Goal: Information Seeking & Learning: Find specific fact

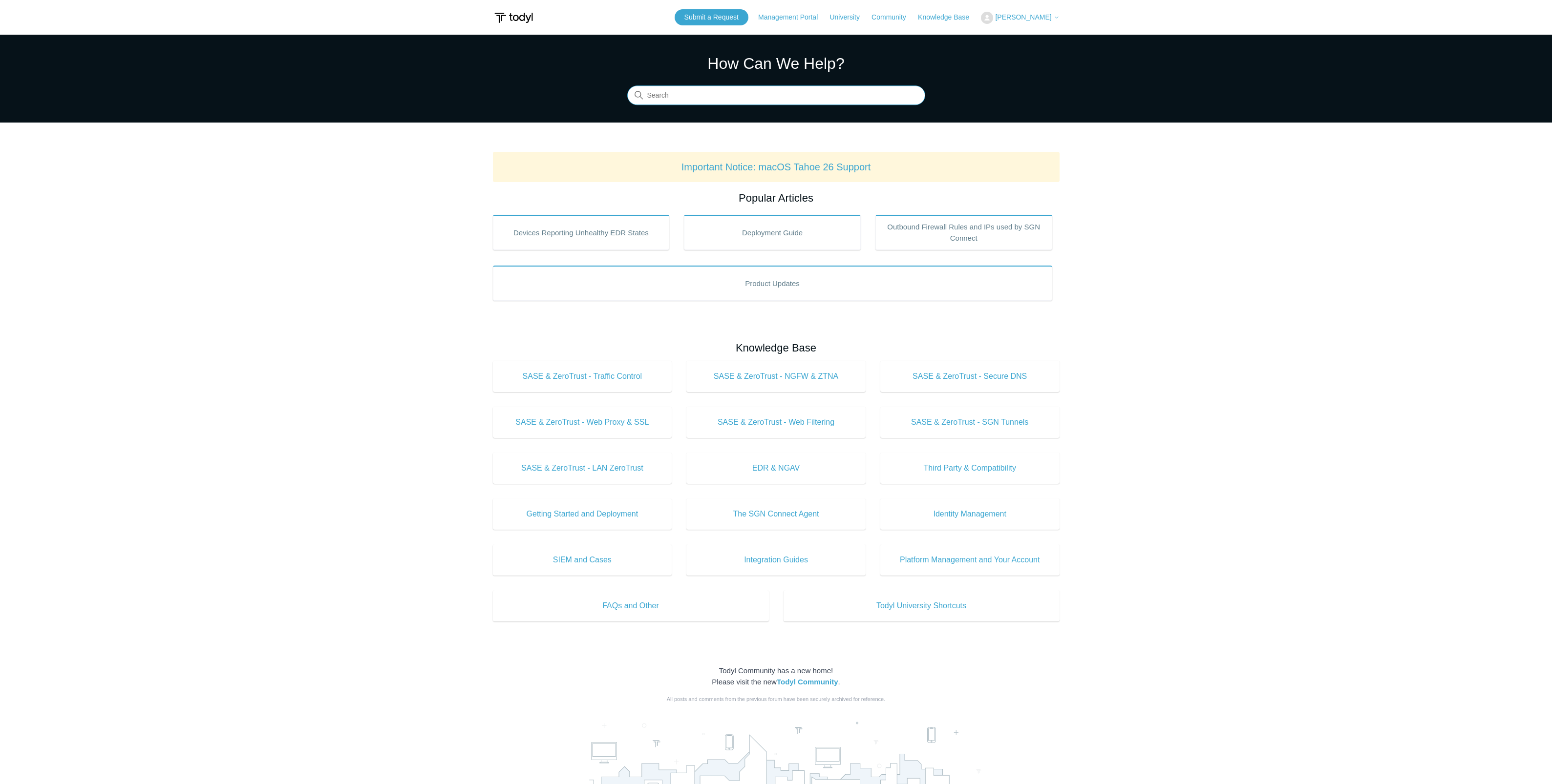
click at [716, 100] on input "Search" at bounding box center [776, 95] width 298 height 19
type input "sgn tunnel uni"
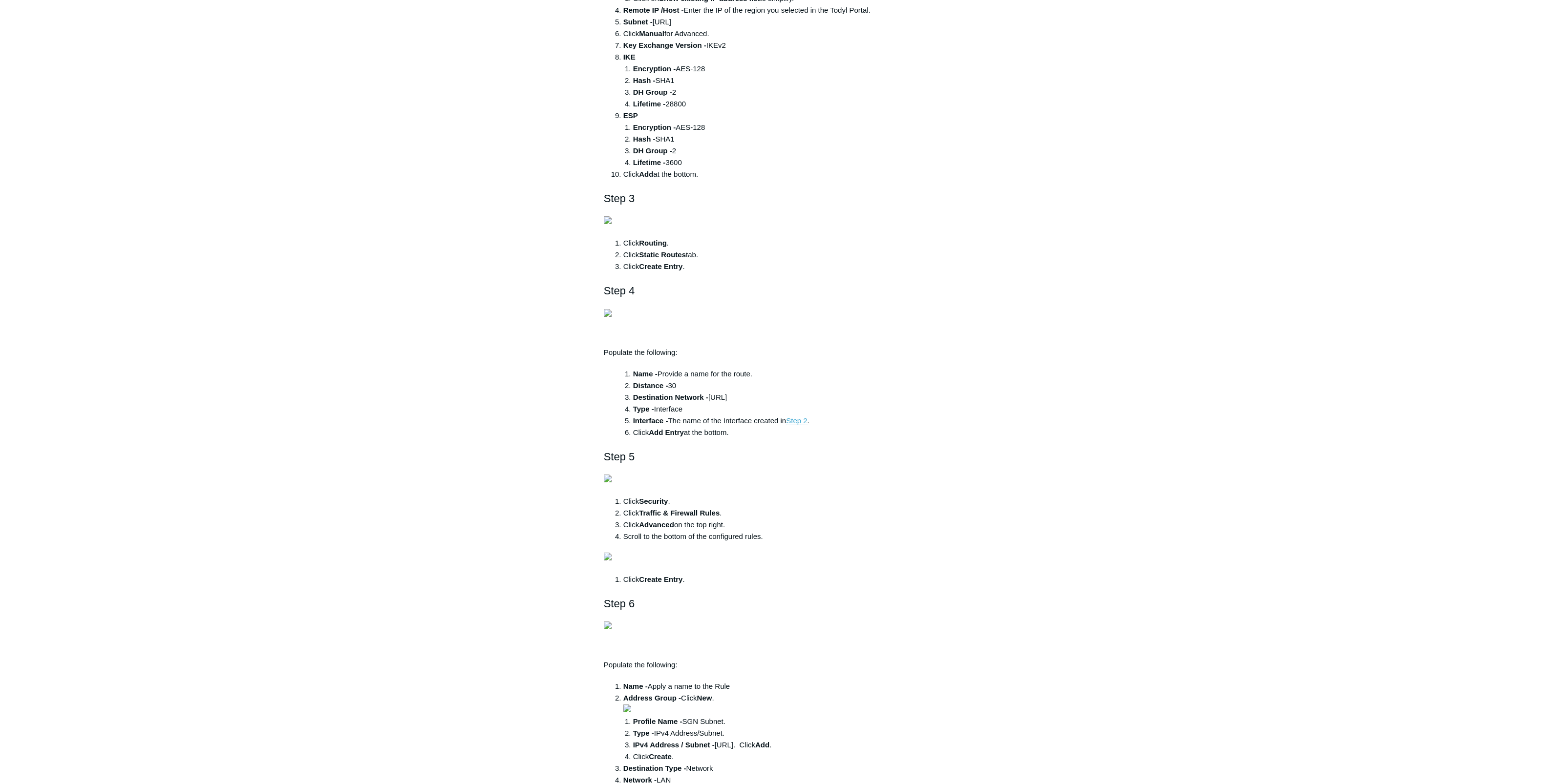
scroll to position [642, 0]
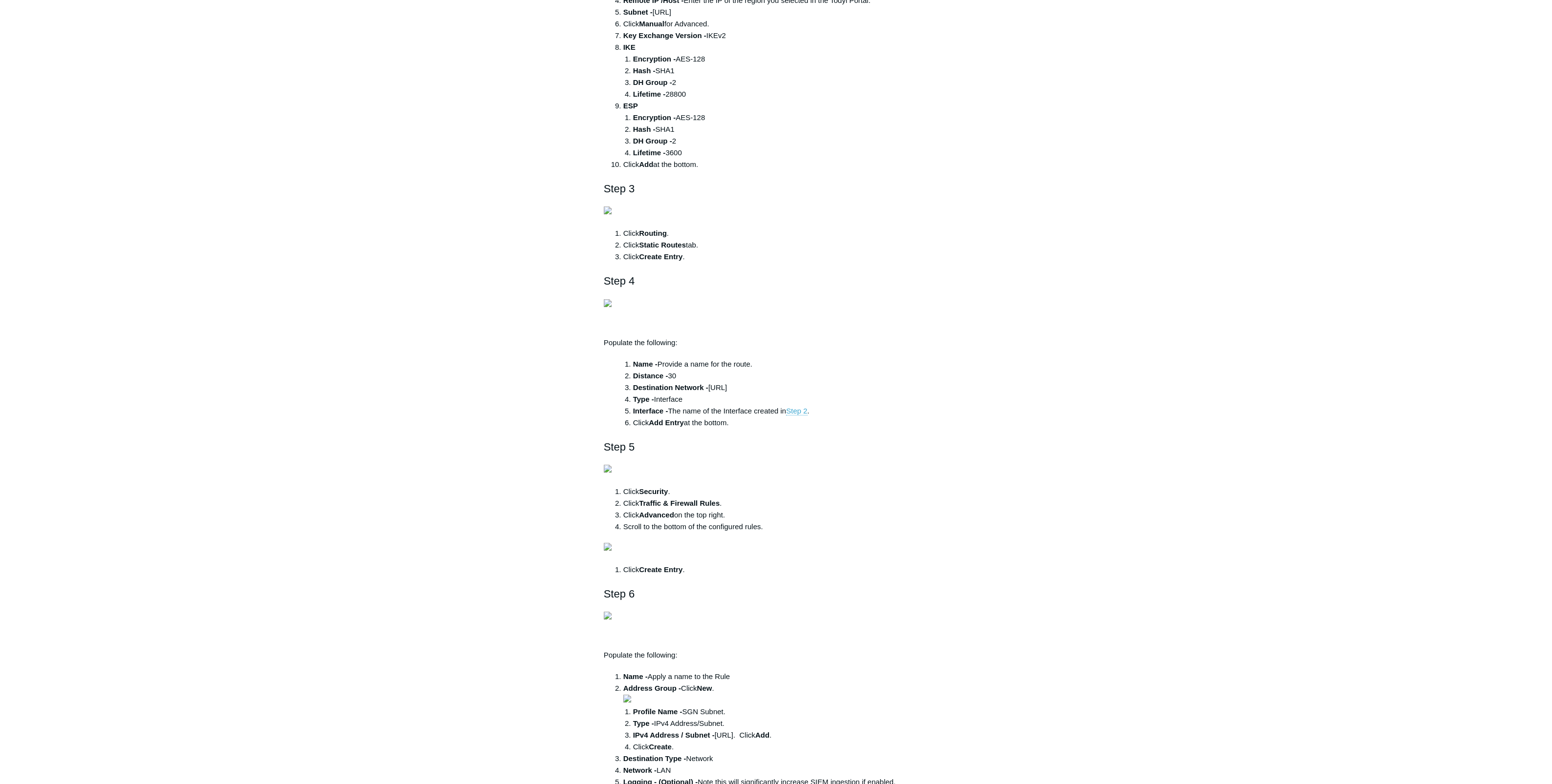
drag, startPoint x: 656, startPoint y: 452, endPoint x: 715, endPoint y: 454, distance: 59.0
click at [715, 18] on li "Subnet - [TECHNICAL_ID]" at bounding box center [786, 13] width 325 height 12
copy li "[URL]"
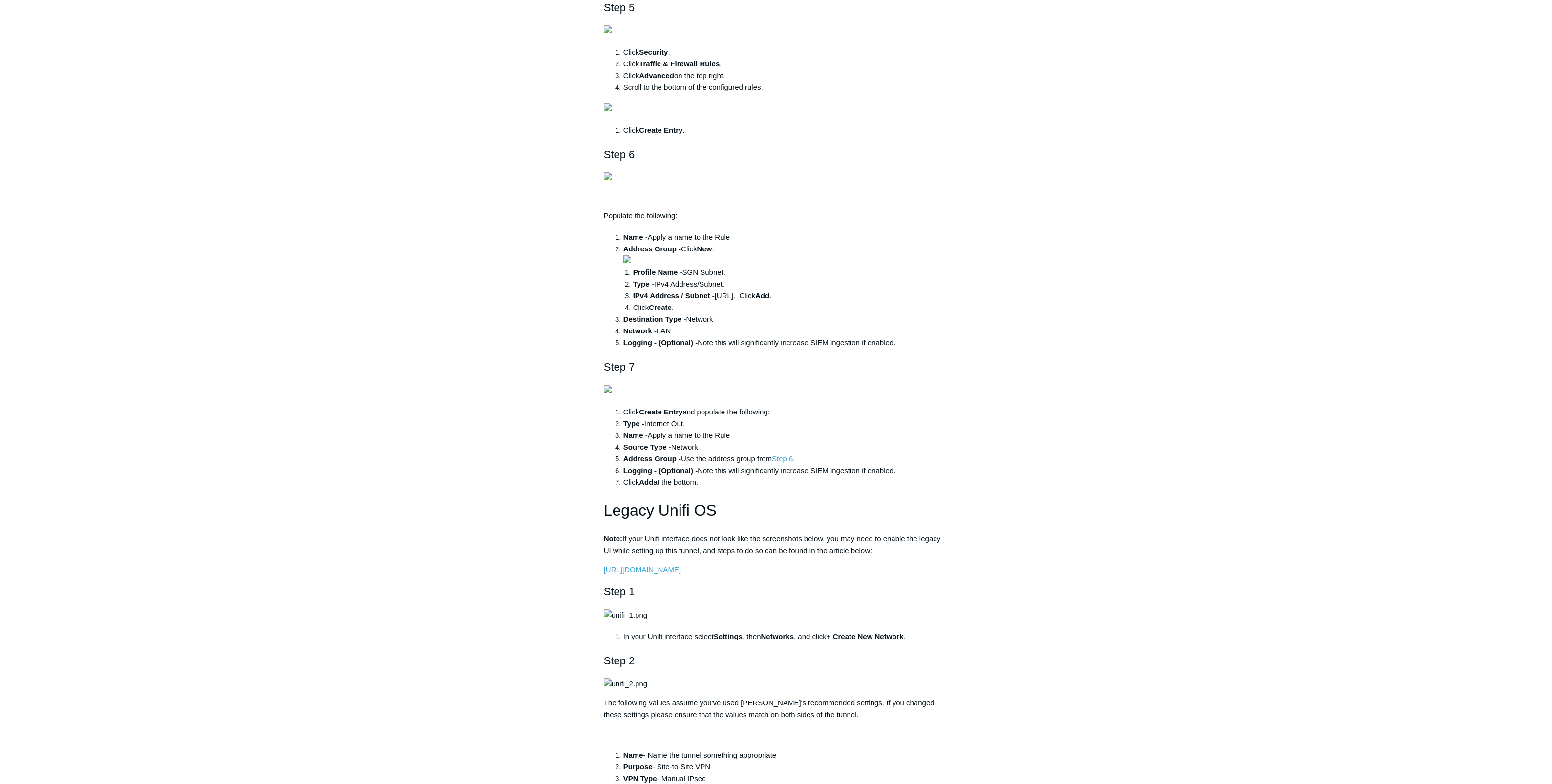
scroll to position [1118, 0]
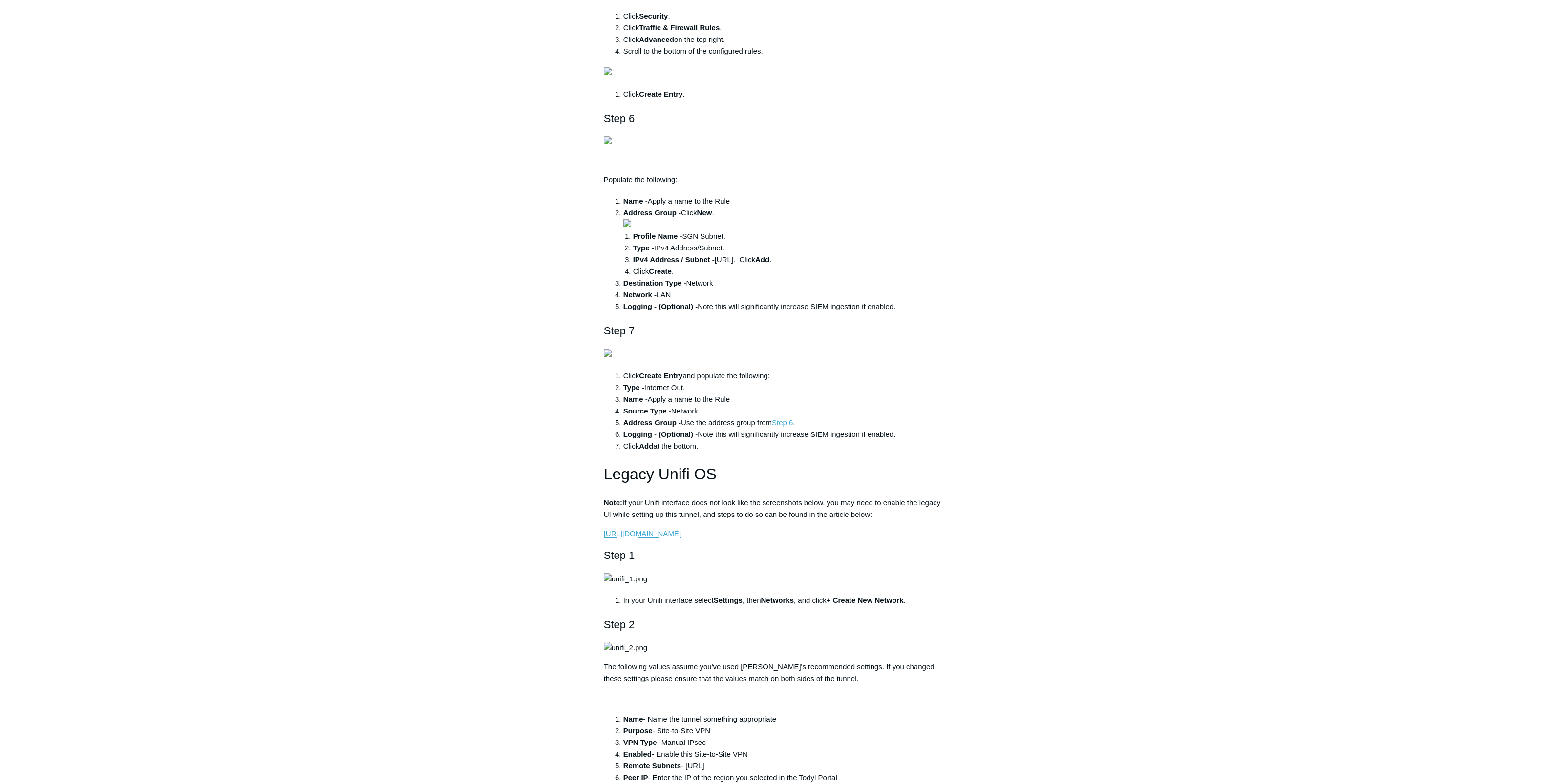
drag, startPoint x: 712, startPoint y: 605, endPoint x: 774, endPoint y: 603, distance: 62.0
copy li "[URL]"
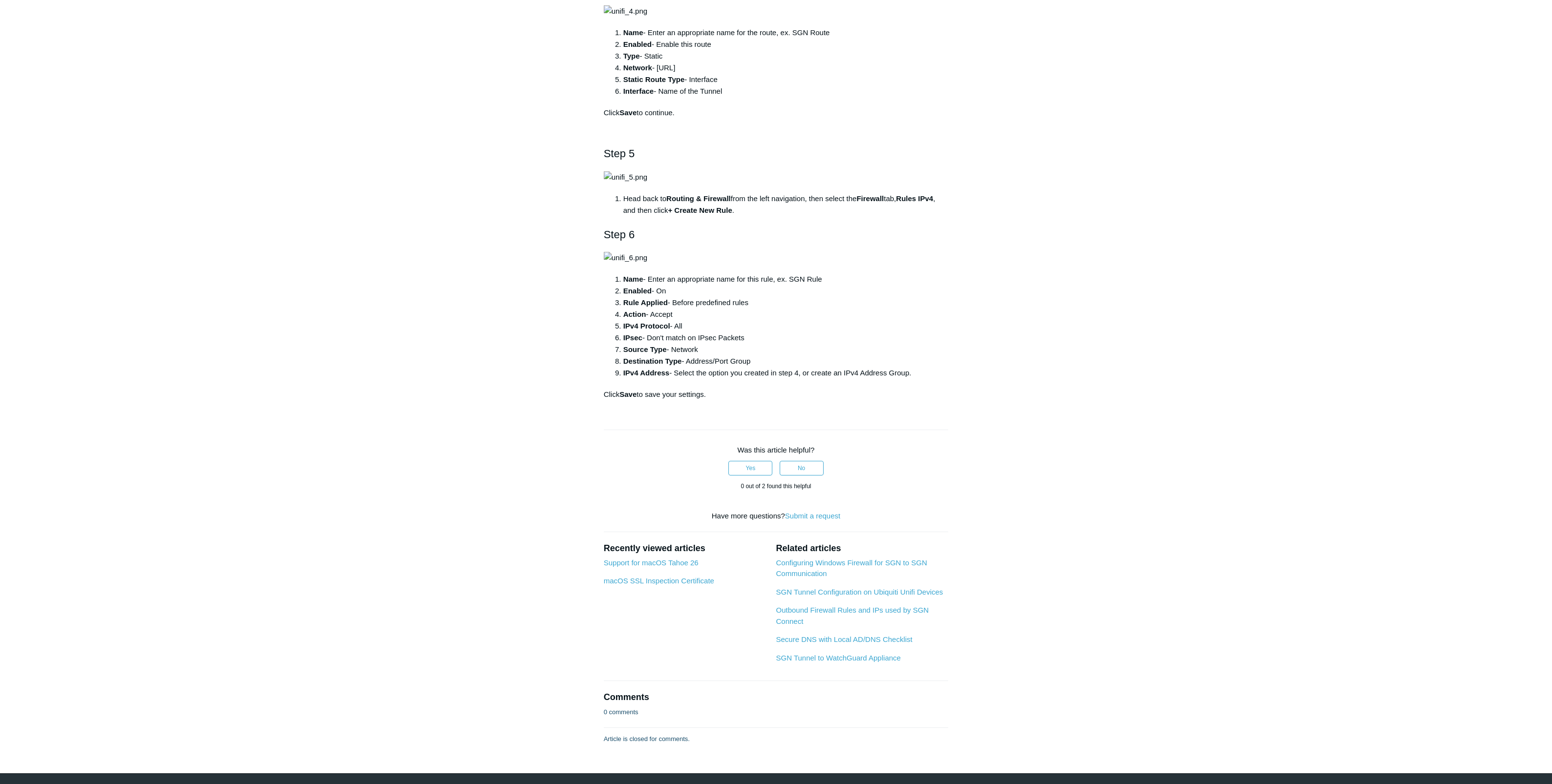
scroll to position [2196, 0]
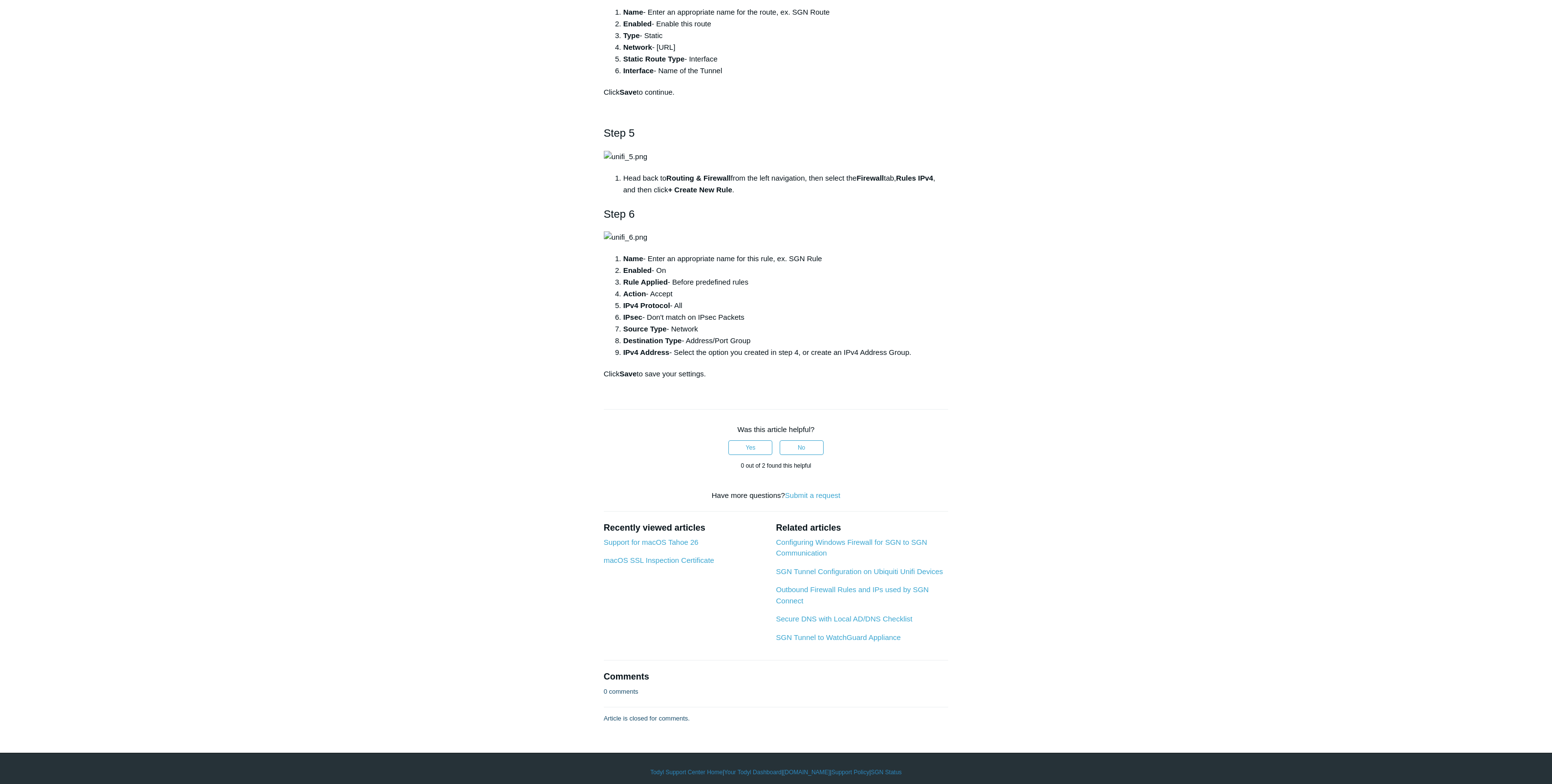
drag, startPoint x: 720, startPoint y: 475, endPoint x: 760, endPoint y: 473, distance: 40.0
copy li "[URL]"
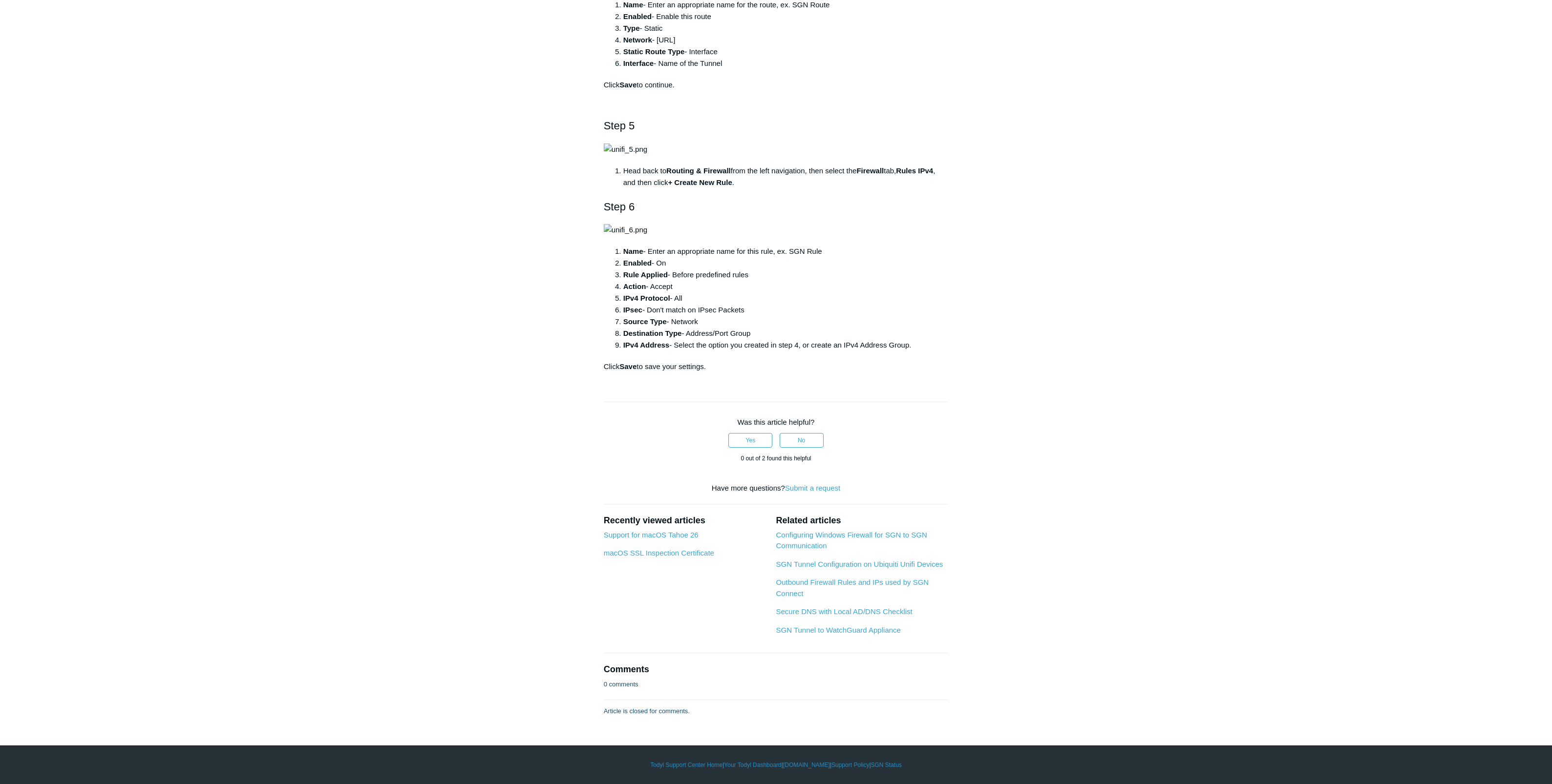
scroll to position [4797, 0]
